Goal: Use online tool/utility: Use online tool/utility

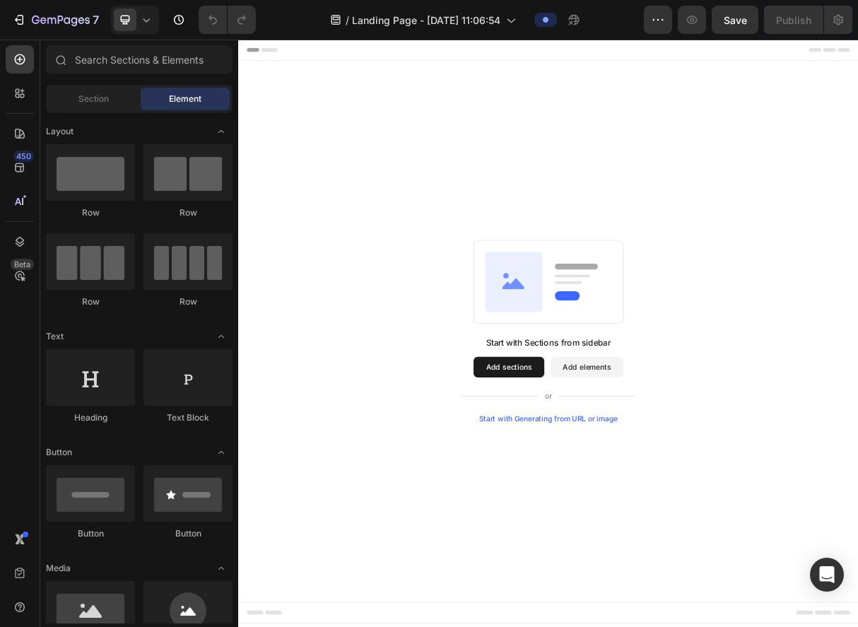
click at [665, 556] on div "Start with Generating from URL or image" at bounding box center [663, 558] width 190 height 11
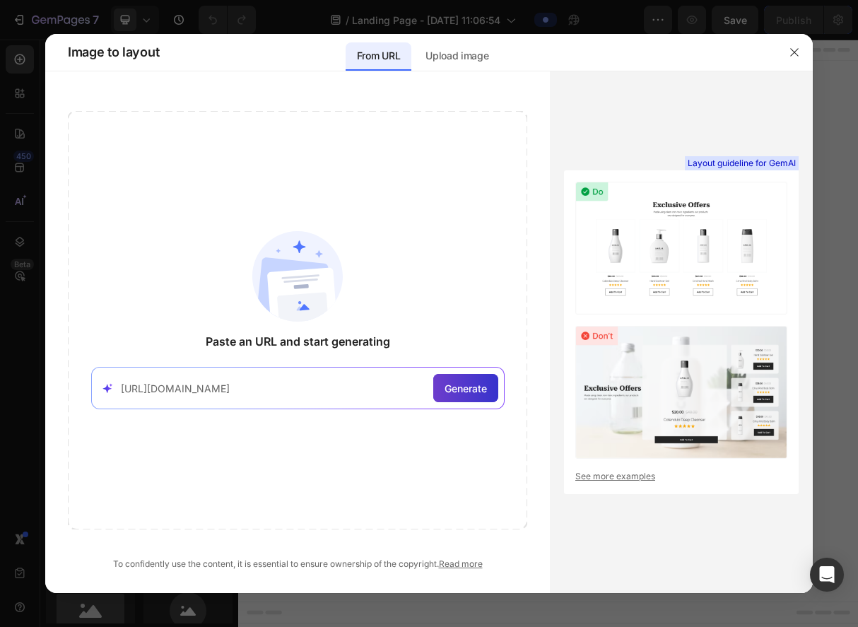
type input "[URL][DOMAIN_NAME]"
click at [453, 393] on span "Generate" at bounding box center [466, 388] width 42 height 15
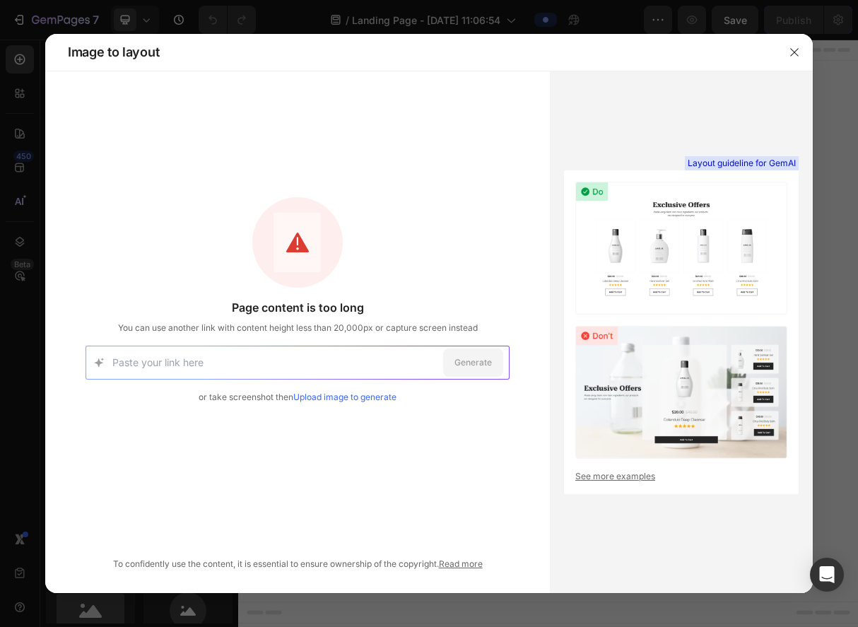
click at [364, 397] on link "Upload image to generate" at bounding box center [344, 397] width 103 height 11
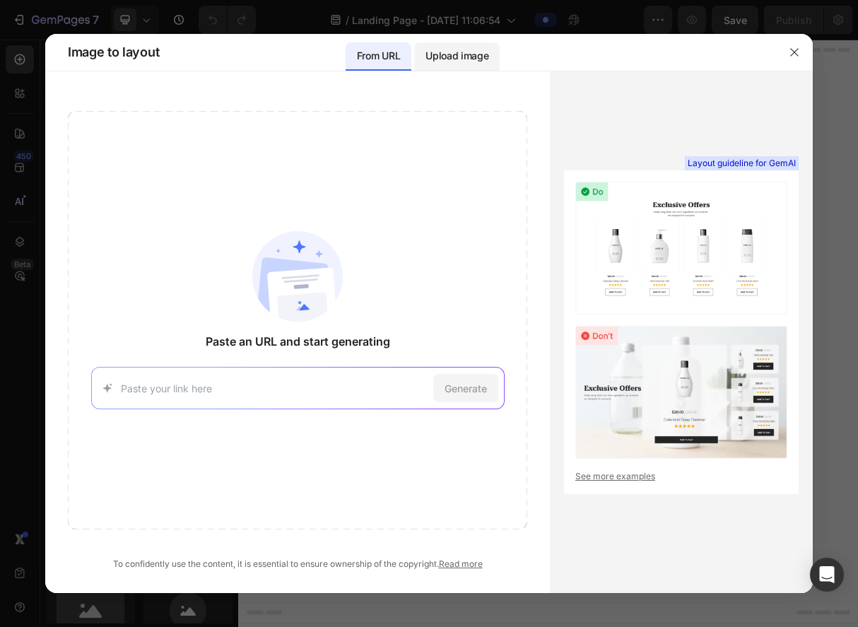
click at [484, 61] on p "Upload image" at bounding box center [457, 55] width 63 height 17
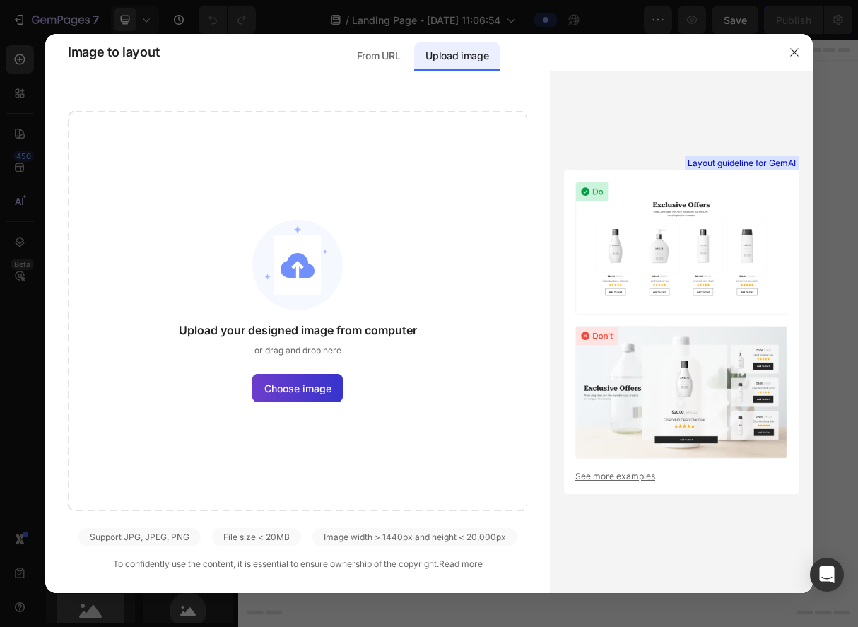
click at [305, 392] on span "Choose image" at bounding box center [297, 388] width 67 height 15
click at [0, 0] on input "Choose image" at bounding box center [0, 0] width 0 height 0
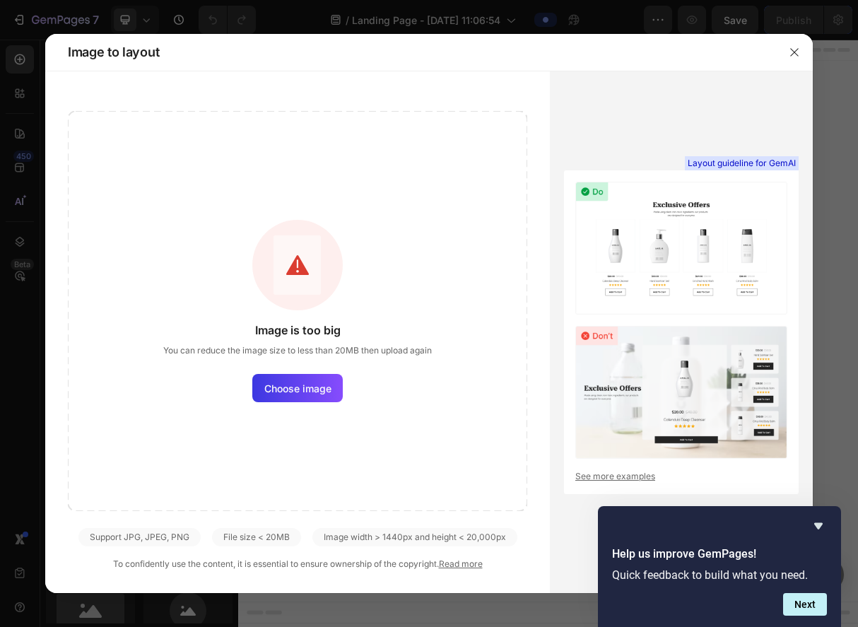
click at [298, 403] on div "Image is too big You can reduce the image size to less than 20MB then upload ag…" at bounding box center [298, 311] width 460 height 400
click at [307, 382] on span "Choose image" at bounding box center [297, 388] width 67 height 15
click at [0, 0] on input "Choose image" at bounding box center [0, 0] width 0 height 0
click at [791, 52] on icon "button" at bounding box center [794, 52] width 11 height 11
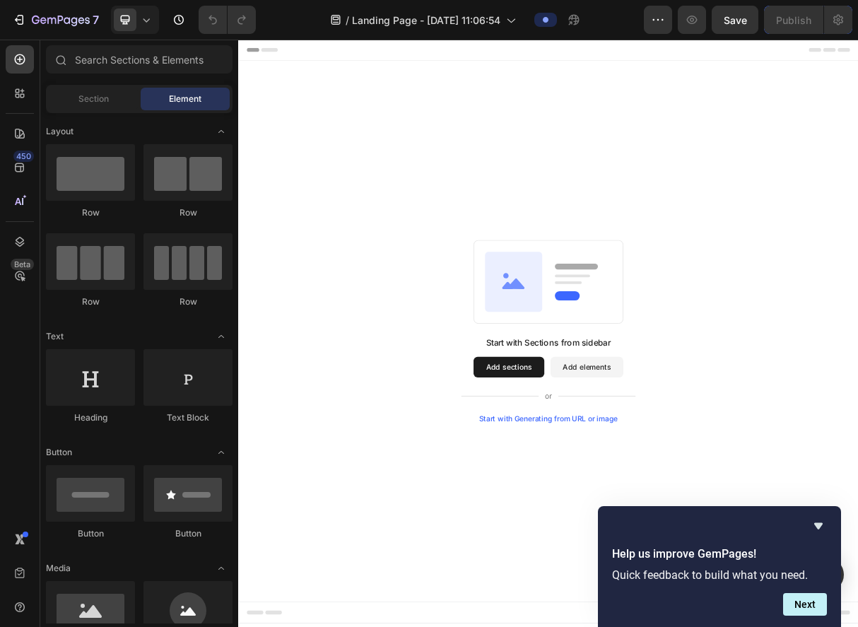
click at [691, 567] on div "Start with Sections from sidebar Add sections Add elements Start with Generatin…" at bounding box center [662, 439] width 848 height 740
click at [691, 559] on div "Start with Generating from URL or image" at bounding box center [663, 558] width 190 height 11
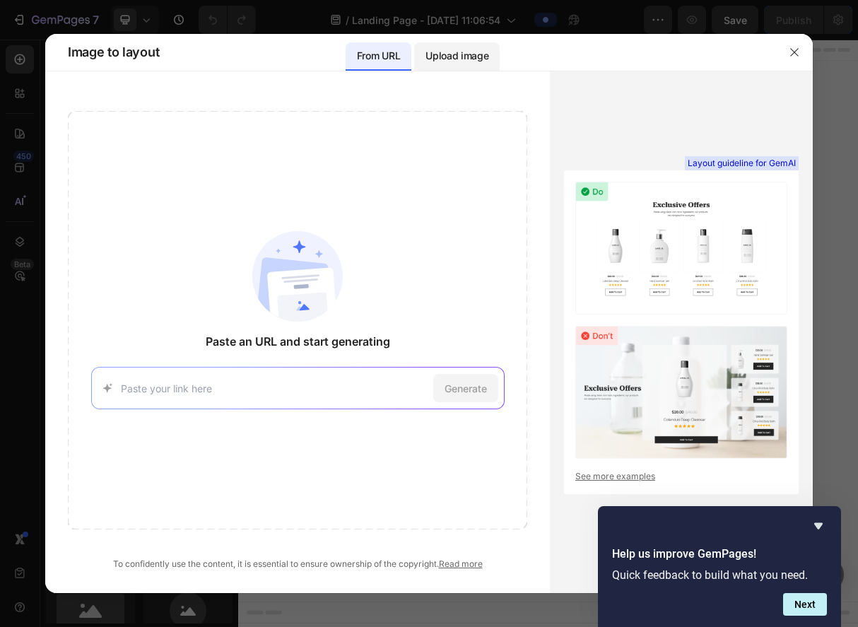
click at [464, 62] on p "Upload image" at bounding box center [457, 55] width 63 height 17
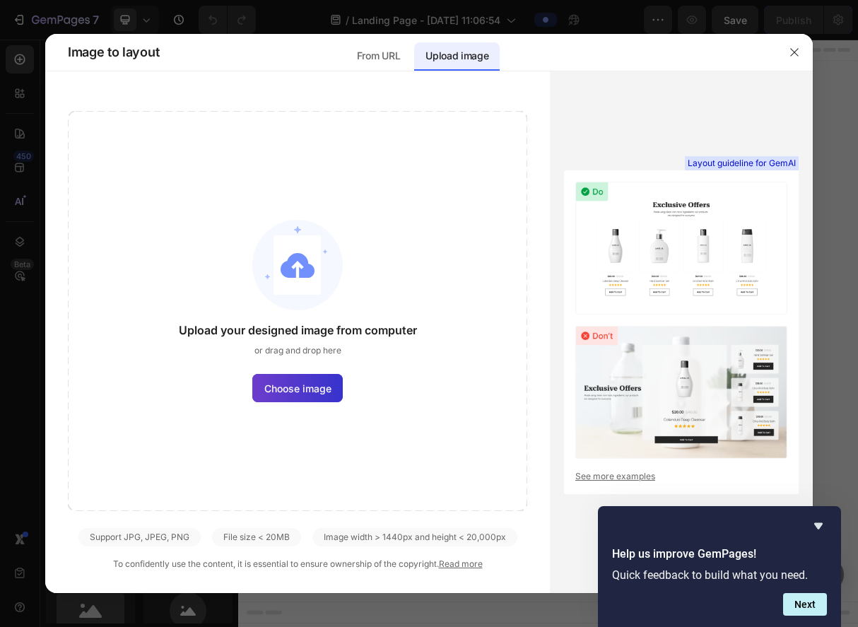
click at [318, 392] on span "Choose image" at bounding box center [297, 388] width 67 height 15
click at [0, 0] on input "Choose image" at bounding box center [0, 0] width 0 height 0
click at [291, 387] on span "Choose image" at bounding box center [297, 388] width 67 height 15
click at [0, 0] on input "Choose image" at bounding box center [0, 0] width 0 height 0
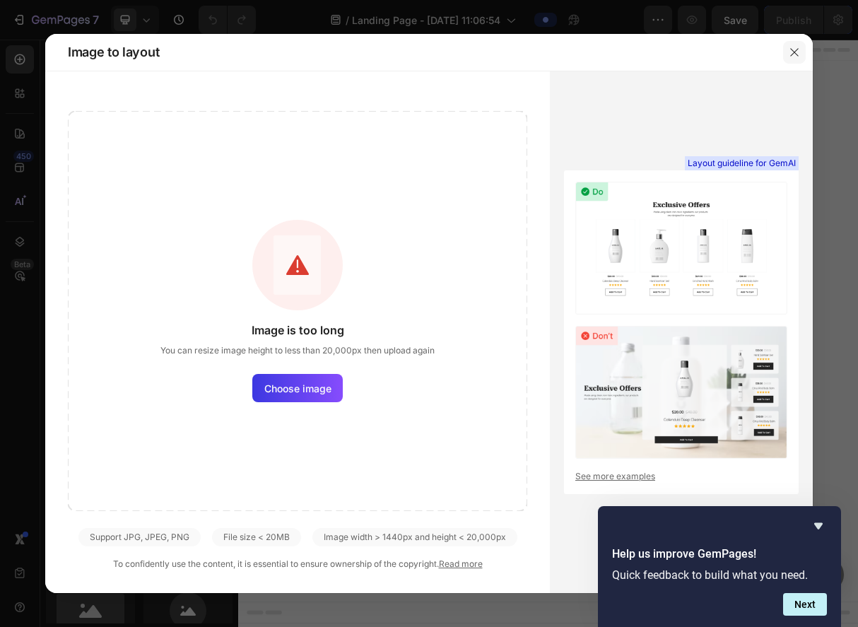
click at [792, 55] on icon "button" at bounding box center [794, 52] width 11 height 11
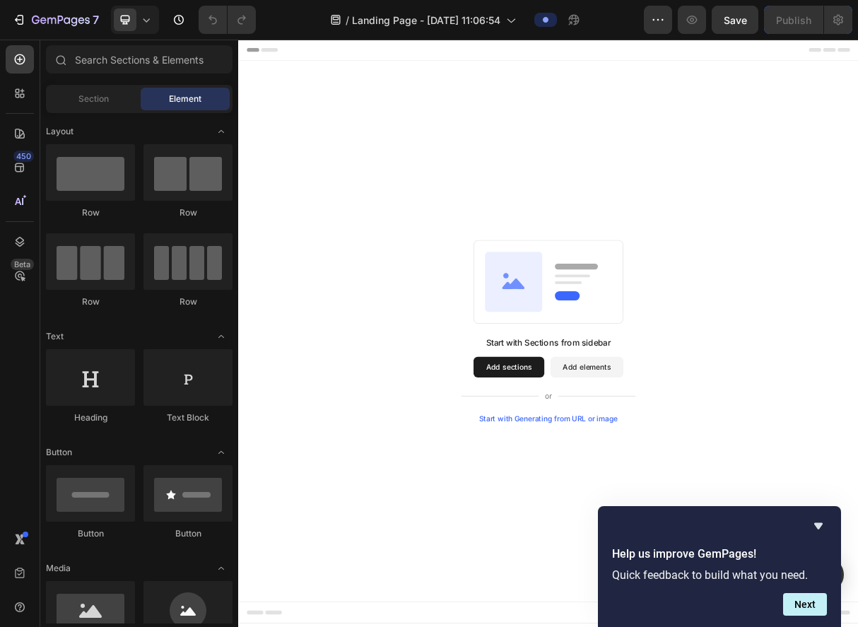
click at [675, 570] on div "Start with Sections from sidebar Add sections Add elements Start with Generatin…" at bounding box center [662, 439] width 848 height 740
click at [691, 559] on div "Start with Generating from URL or image" at bounding box center [663, 558] width 190 height 11
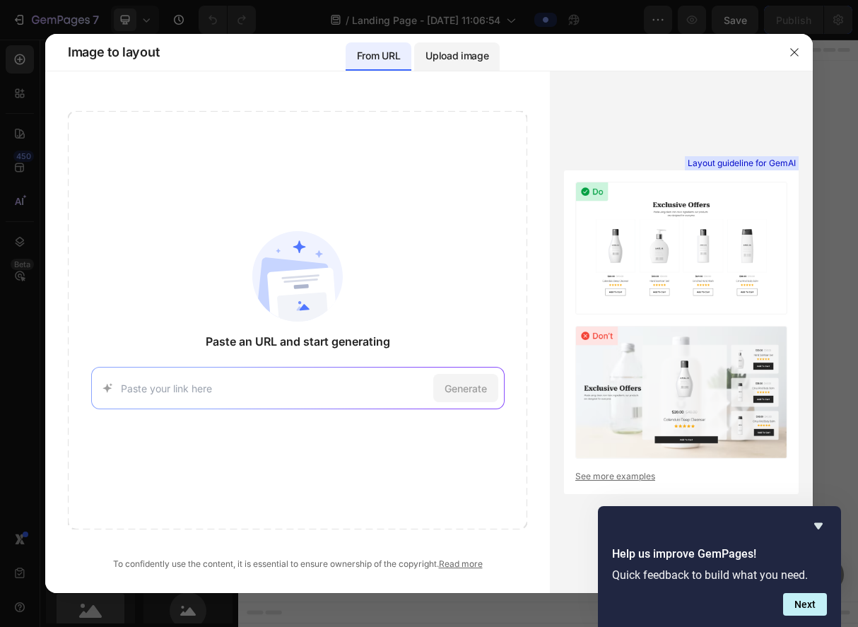
click at [451, 49] on p "Upload image" at bounding box center [457, 55] width 63 height 17
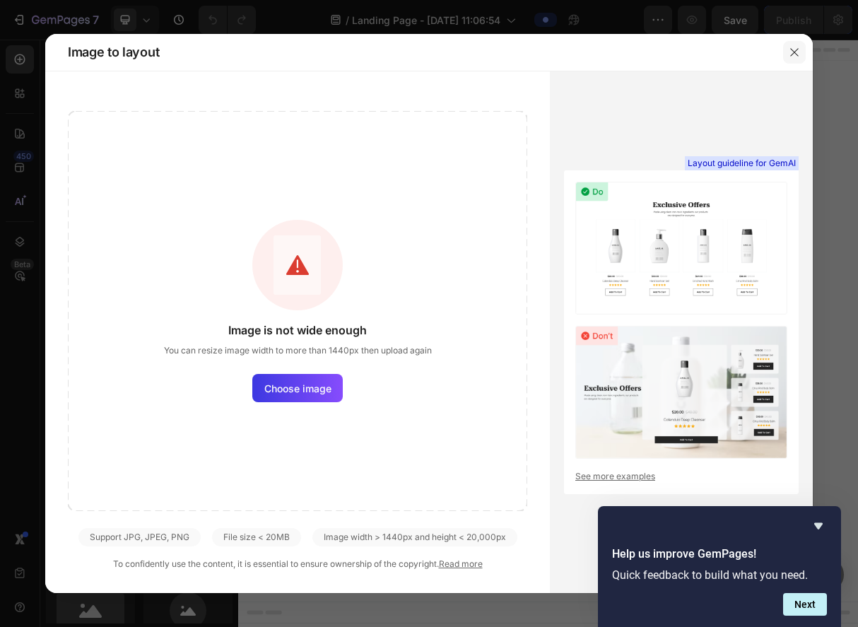
click at [795, 45] on button "button" at bounding box center [794, 52] width 23 height 23
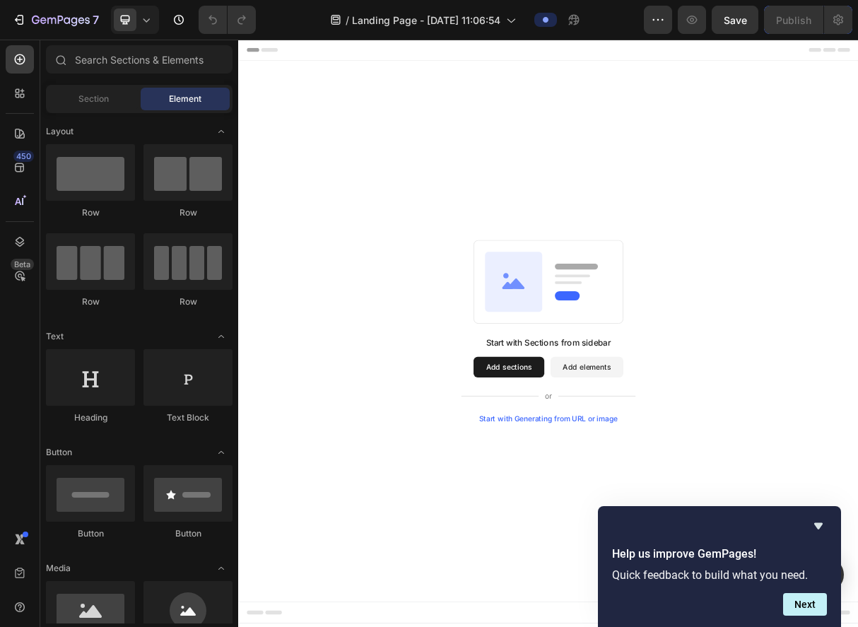
click at [610, 553] on div "Start with Generating from URL or image" at bounding box center [663, 558] width 190 height 11
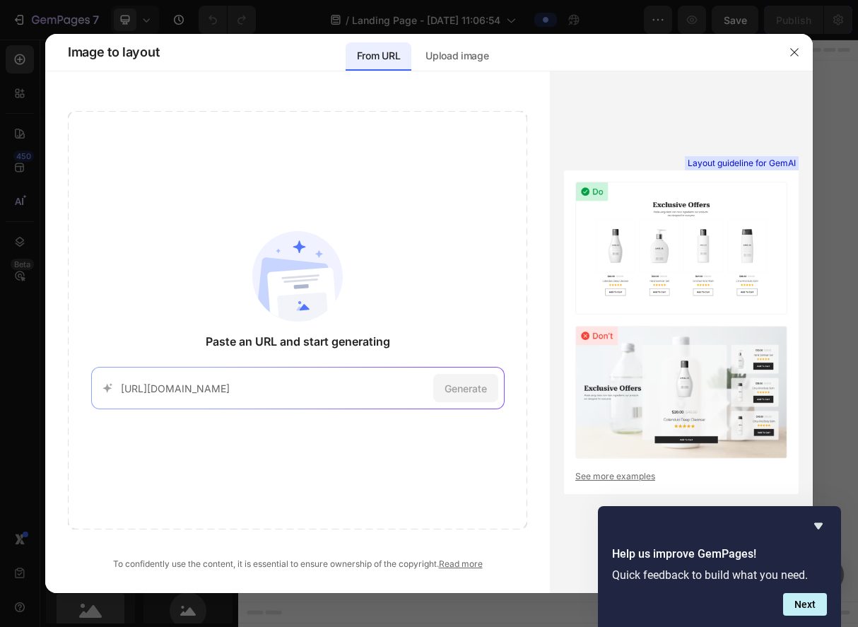
scroll to position [0, 272]
type input "[URL][DOMAIN_NAME]"
click at [483, 396] on div "Generate" at bounding box center [465, 388] width 65 height 28
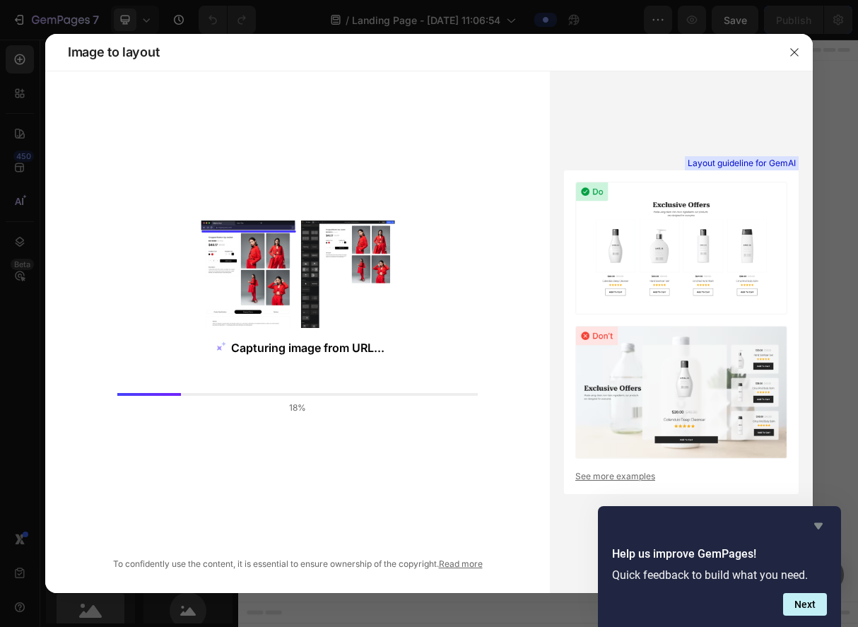
click at [817, 525] on icon "Hide survey" at bounding box center [818, 526] width 8 height 6
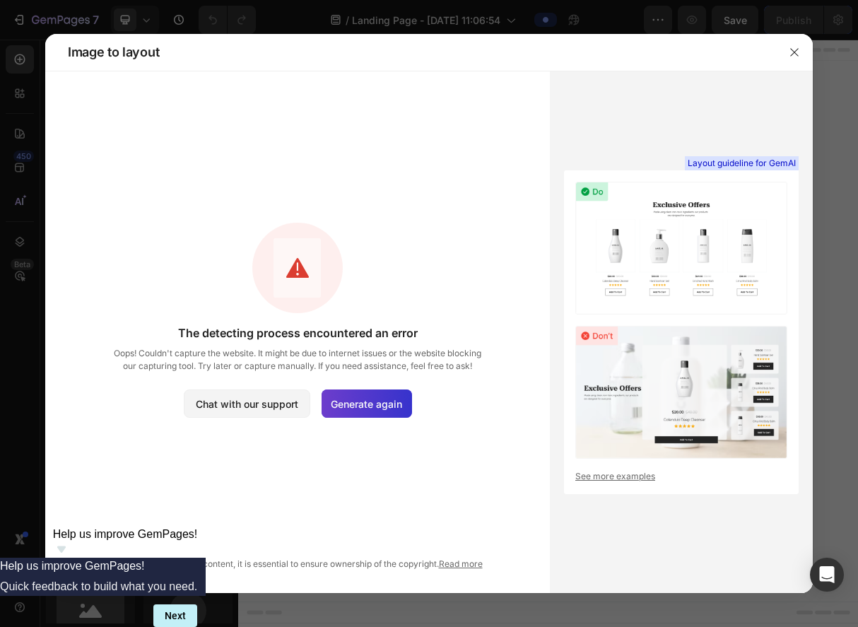
click at [341, 400] on span "Generate again" at bounding box center [366, 404] width 71 height 15
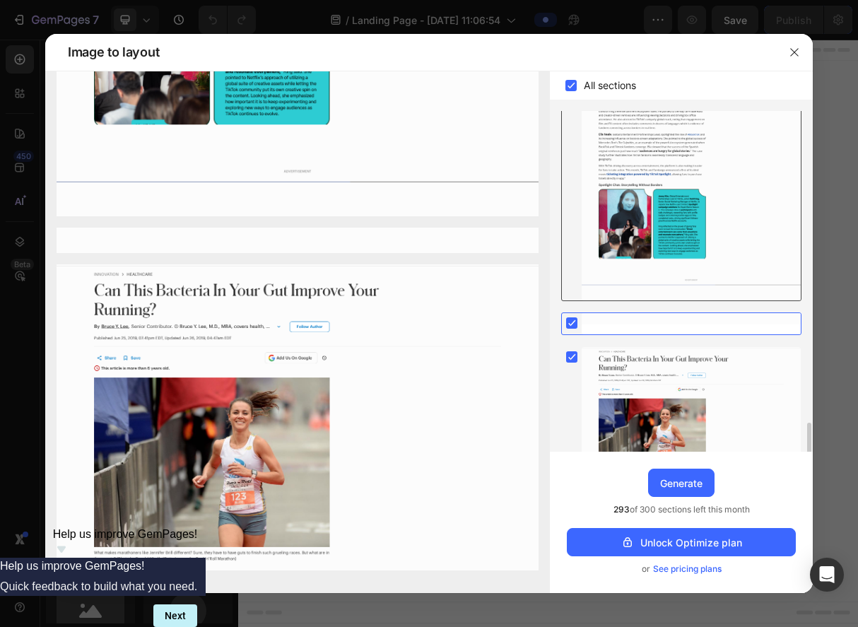
scroll to position [1197, 0]
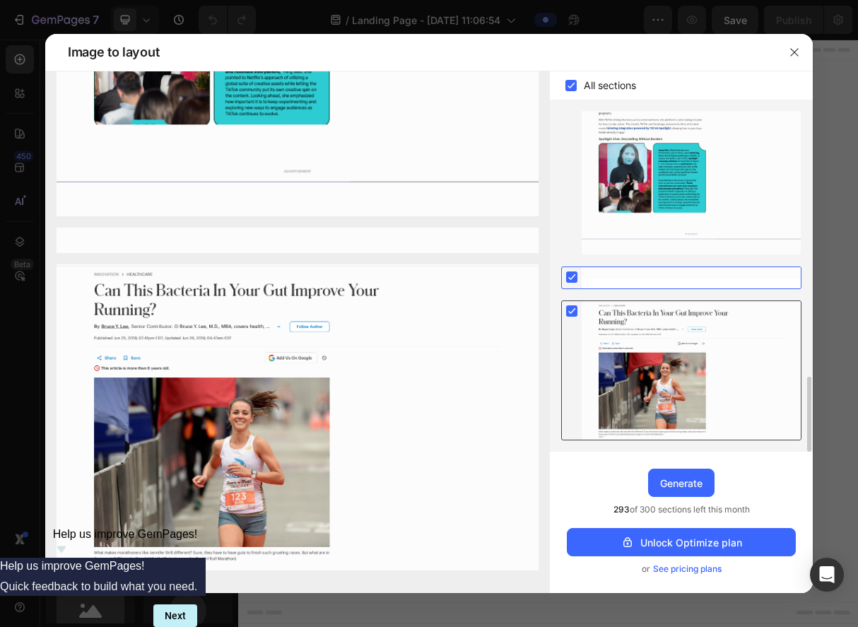
click at [575, 310] on rect at bounding box center [571, 310] width 11 height 11
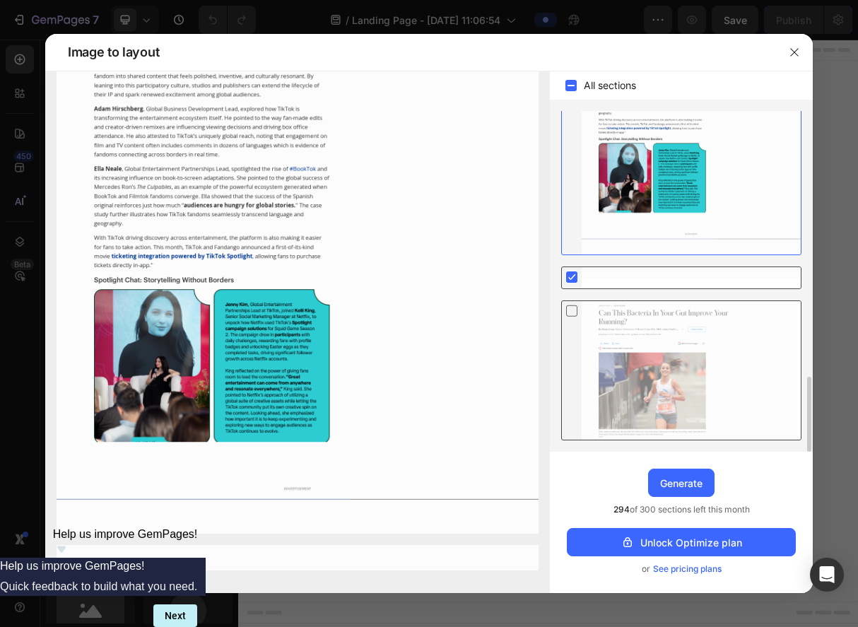
click at [574, 279] on rect at bounding box center [571, 276] width 11 height 11
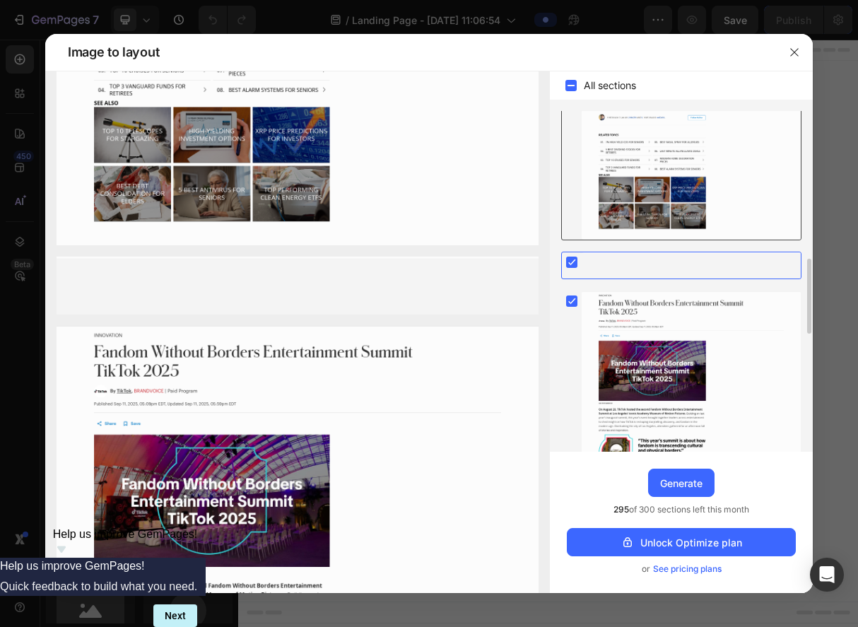
scroll to position [665, 0]
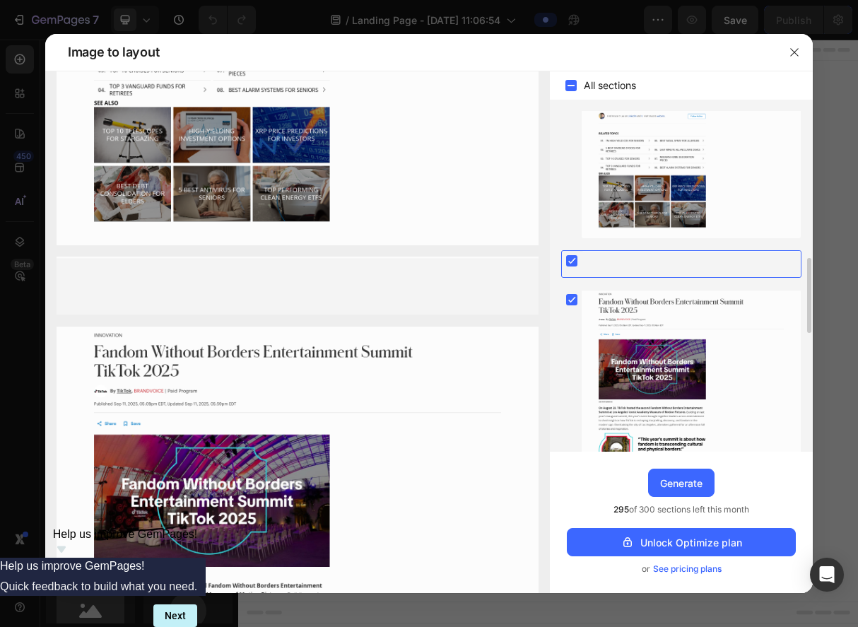
click at [575, 257] on rect at bounding box center [571, 260] width 11 height 11
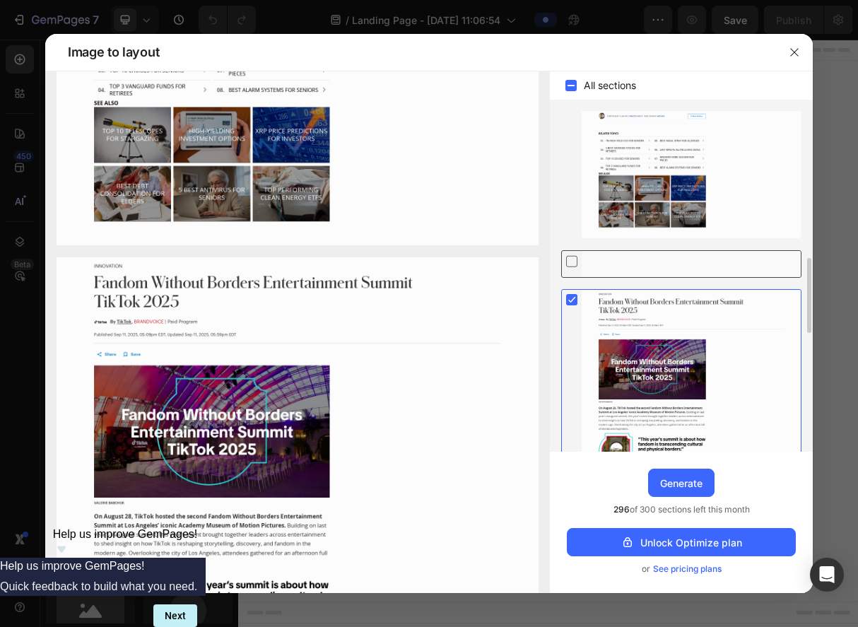
click at [573, 300] on icon at bounding box center [572, 301] width 6 height 6
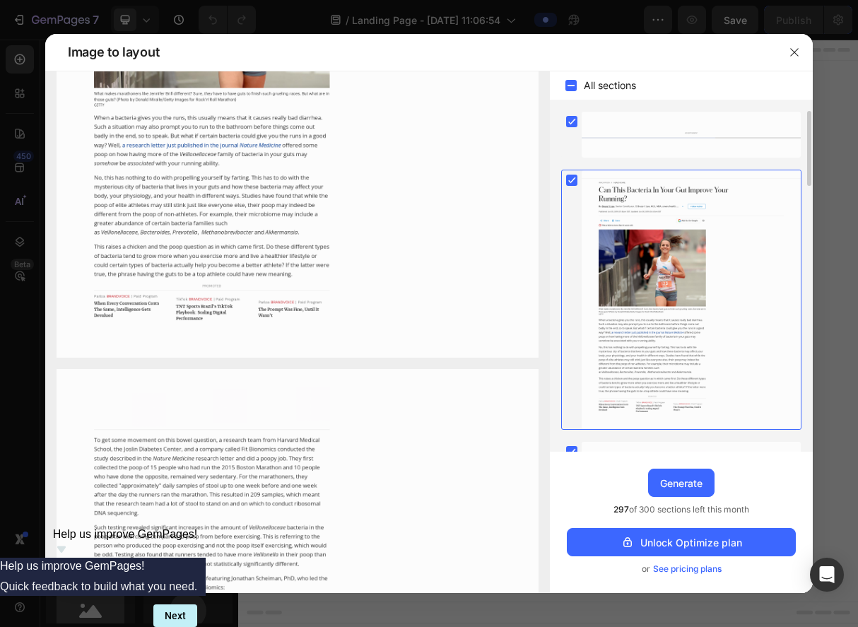
scroll to position [0, 0]
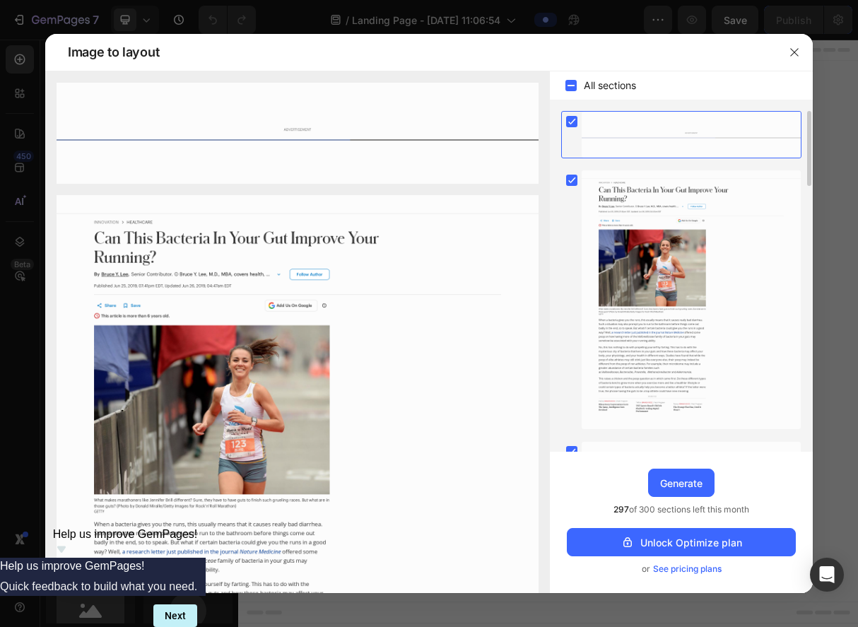
click at [573, 122] on icon at bounding box center [572, 122] width 6 height 6
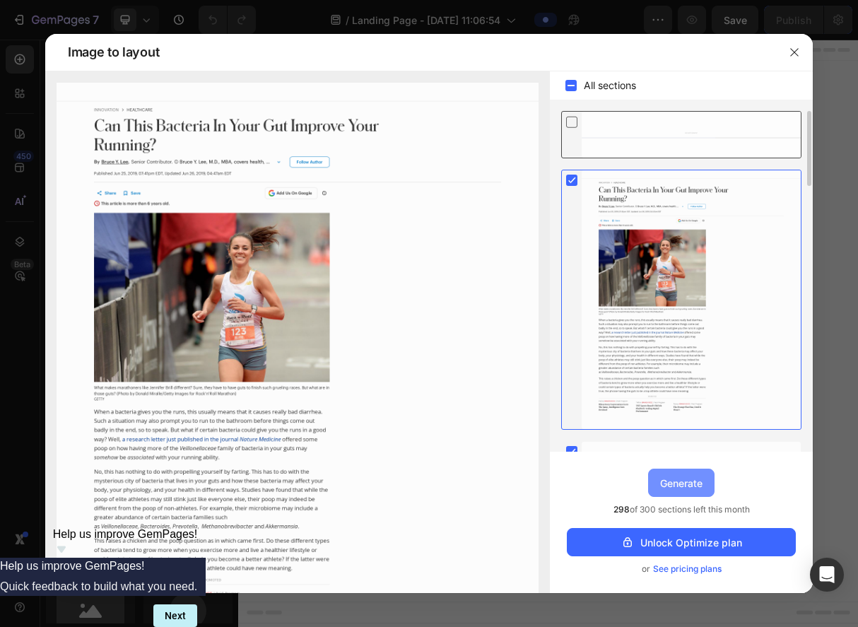
click at [687, 489] on div "Generate" at bounding box center [681, 483] width 42 height 15
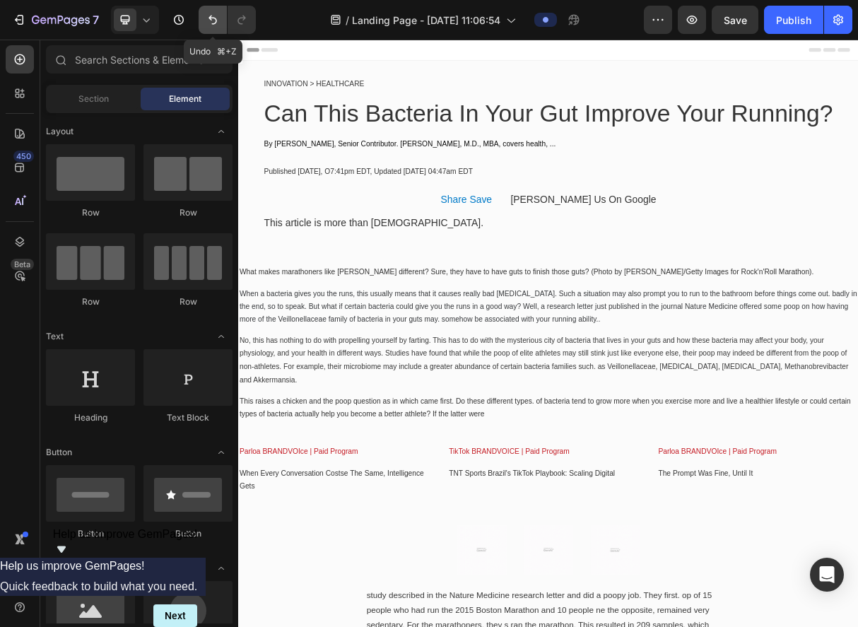
click at [211, 25] on icon "Undo/Redo" at bounding box center [213, 20] width 14 height 14
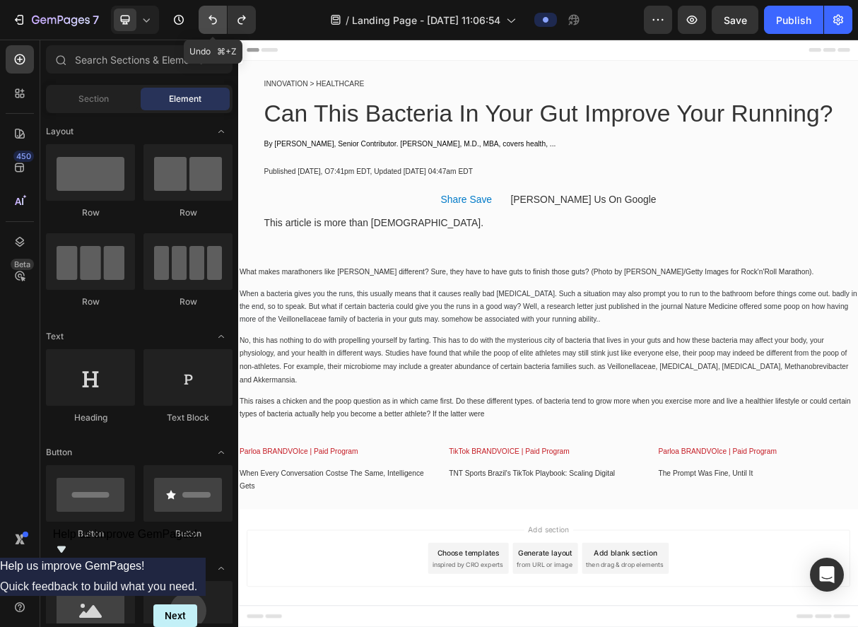
click at [211, 22] on icon "Undo/Redo" at bounding box center [213, 20] width 14 height 14
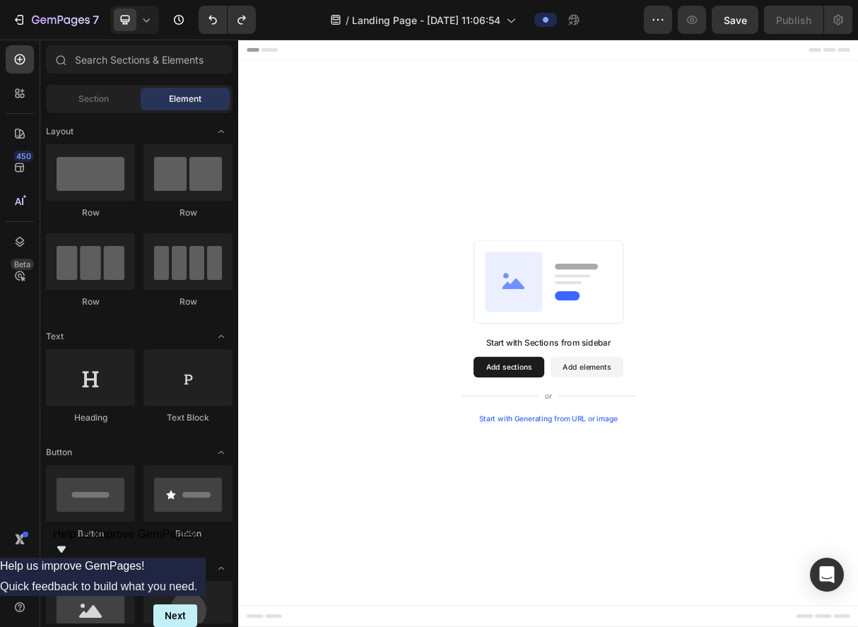
click at [657, 558] on div "Start with Generating from URL or image" at bounding box center [663, 558] width 190 height 11
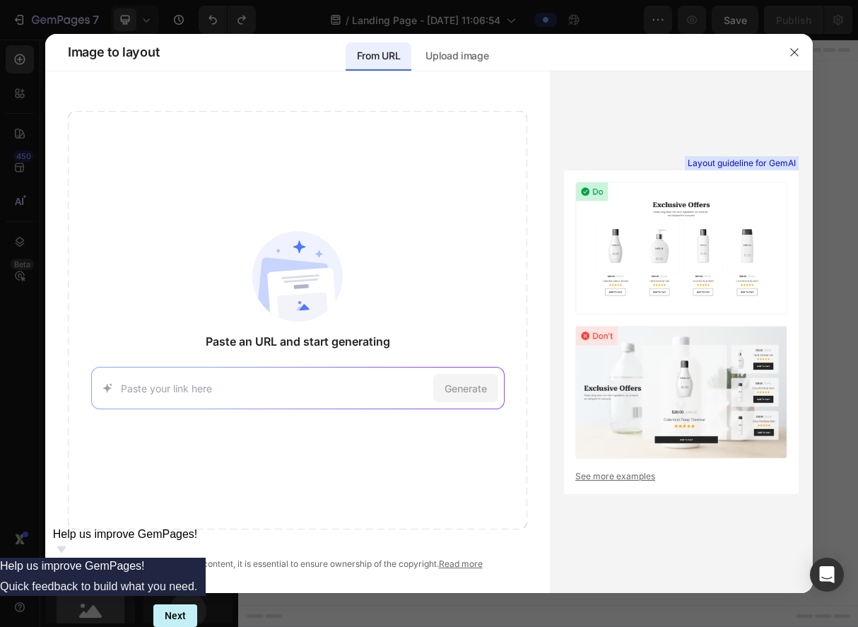
click at [221, 390] on input at bounding box center [274, 388] width 307 height 15
type input "[URL][DOMAIN_NAME]"
click at [484, 387] on span "Generate" at bounding box center [466, 388] width 42 height 15
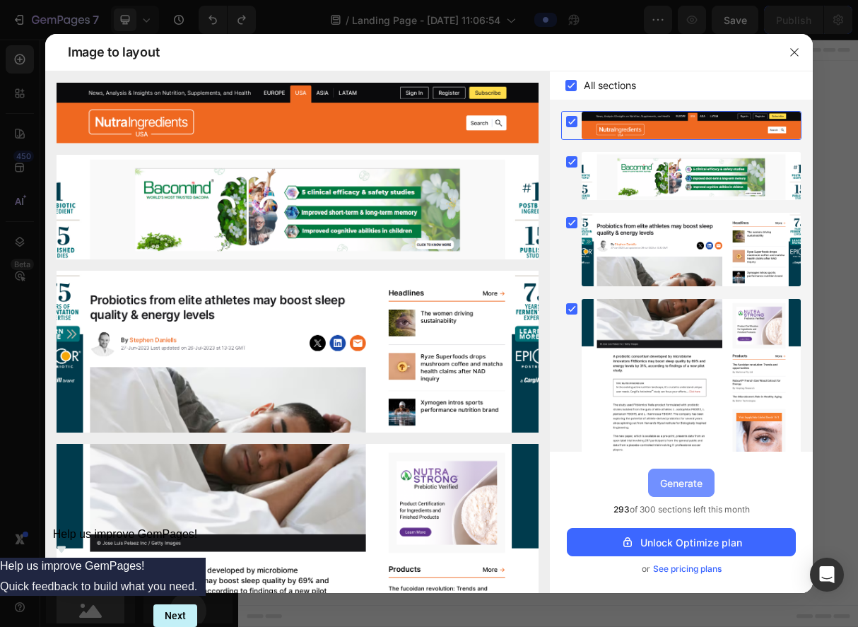
click at [681, 486] on div "Generate" at bounding box center [681, 483] width 42 height 15
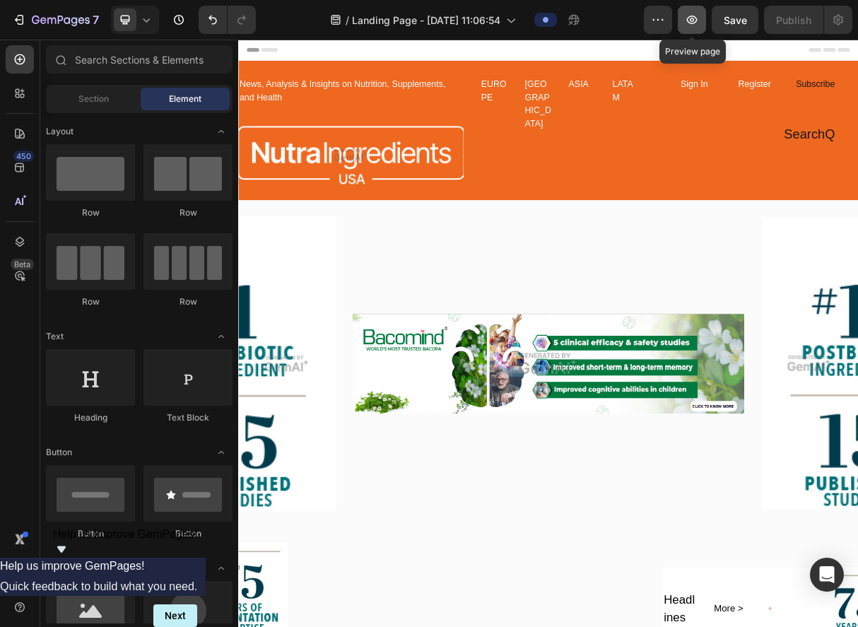
click at [698, 18] on icon "button" at bounding box center [692, 20] width 14 height 14
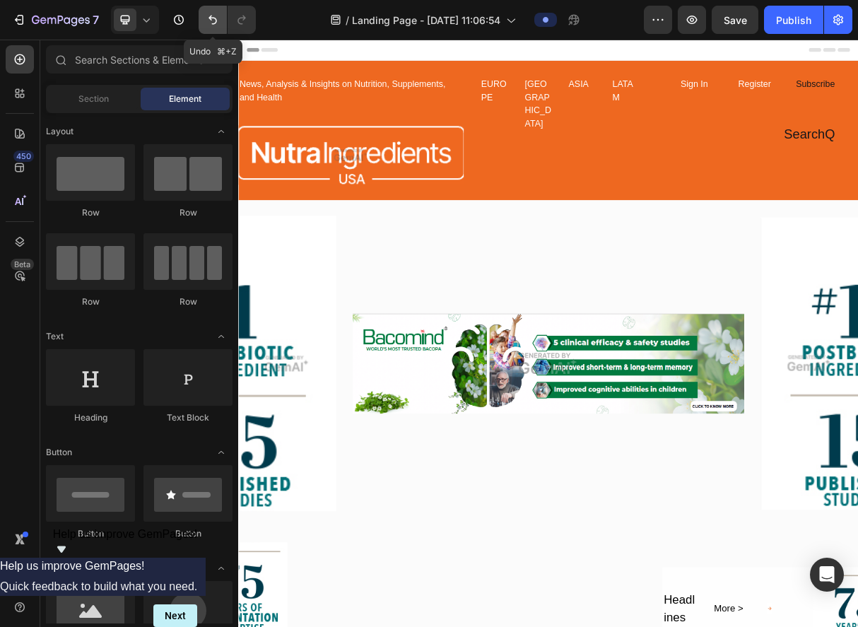
click at [219, 17] on icon "Undo/Redo" at bounding box center [213, 20] width 14 height 14
click at [215, 18] on icon "Undo/Redo" at bounding box center [213, 20] width 14 height 14
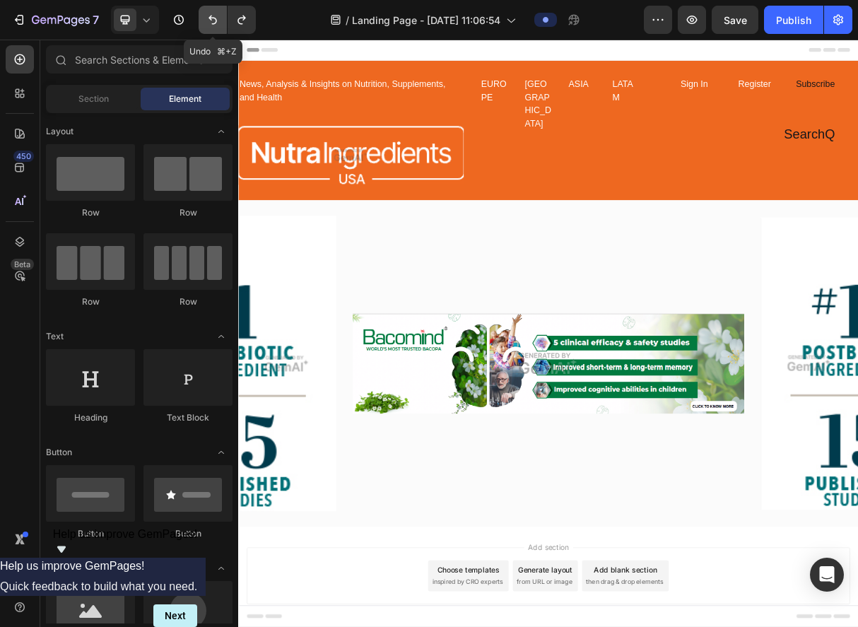
click at [215, 18] on icon "Undo/Redo" at bounding box center [213, 20] width 14 height 14
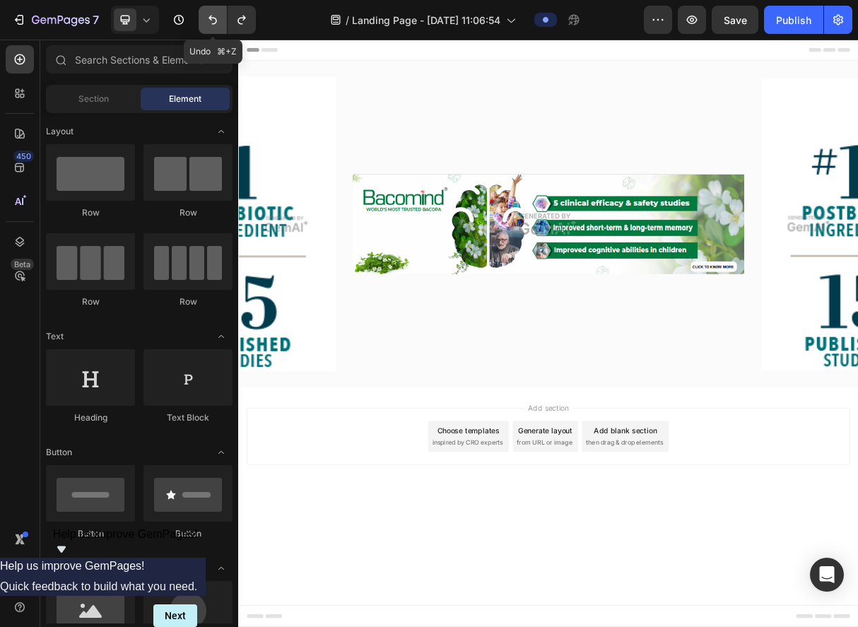
click at [215, 18] on icon "Undo/Redo" at bounding box center [213, 20] width 14 height 14
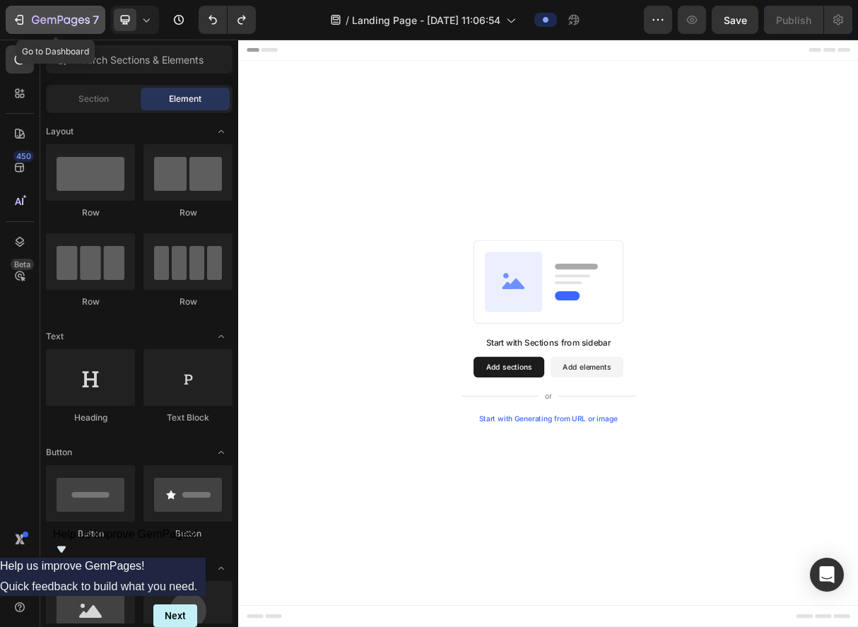
click at [18, 25] on icon "button" at bounding box center [19, 20] width 14 height 14
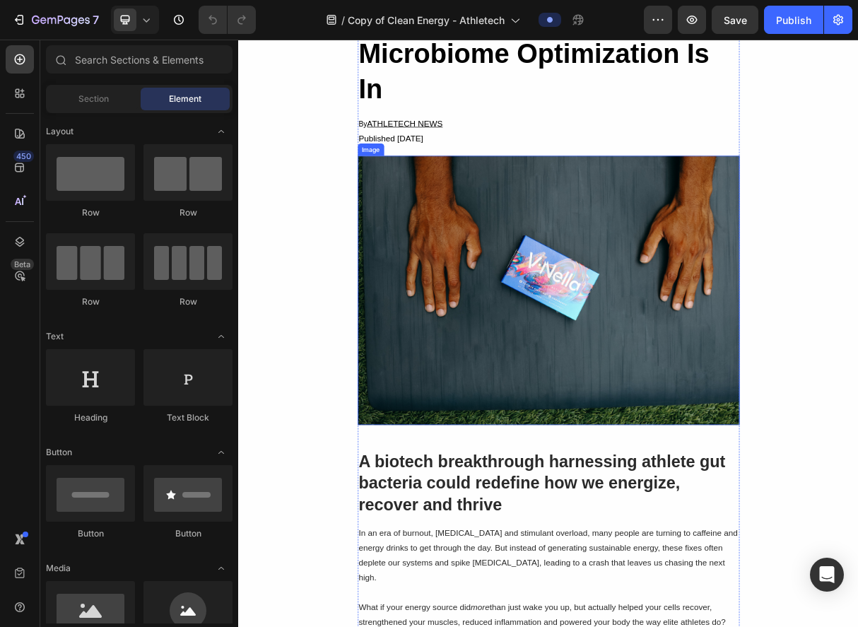
scroll to position [353, 0]
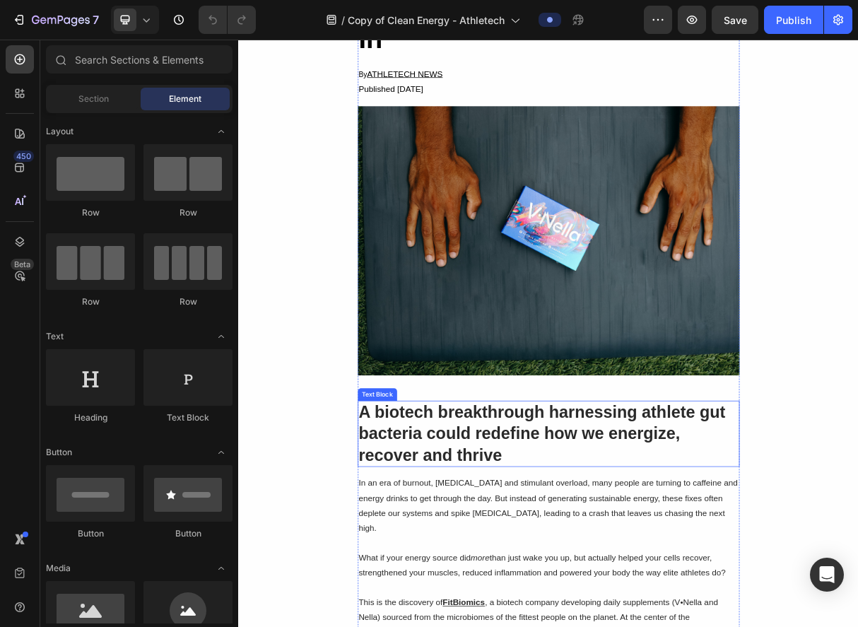
click at [698, 595] on p "A biotech breakthrough harnessing athlete gut bacteria could redefine how we en…" at bounding box center [663, 579] width 520 height 88
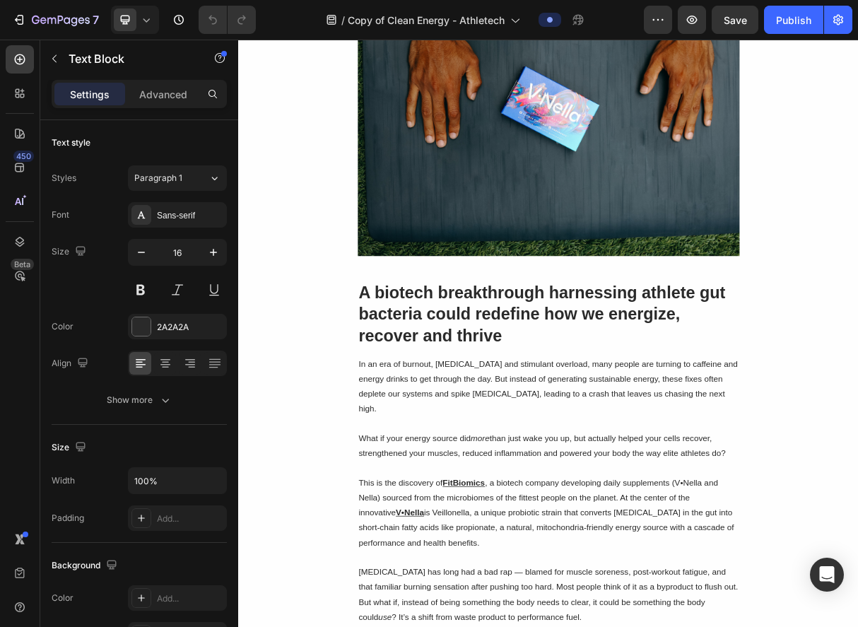
scroll to position [0, 0]
